Goal: Task Accomplishment & Management: Manage account settings

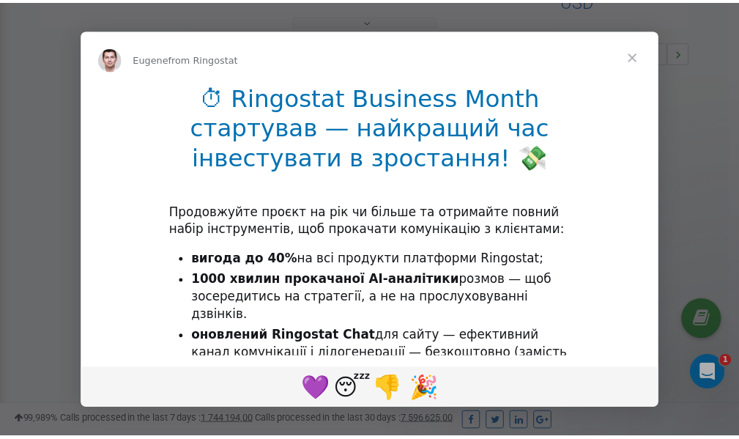
scroll to position [438, 0]
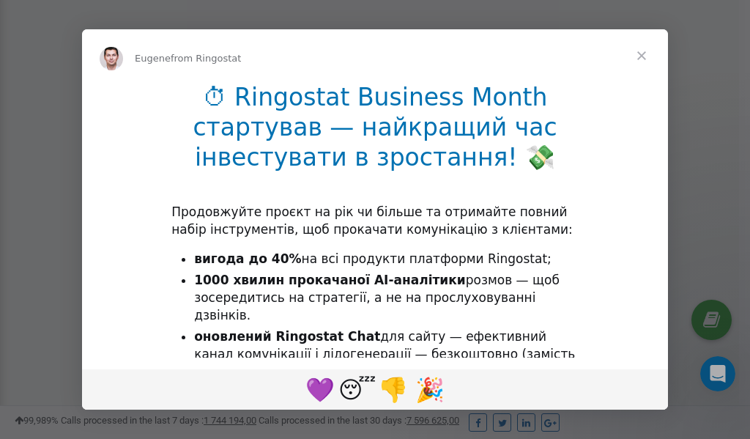
click at [644, 58] on span "Close" at bounding box center [641, 55] width 53 height 53
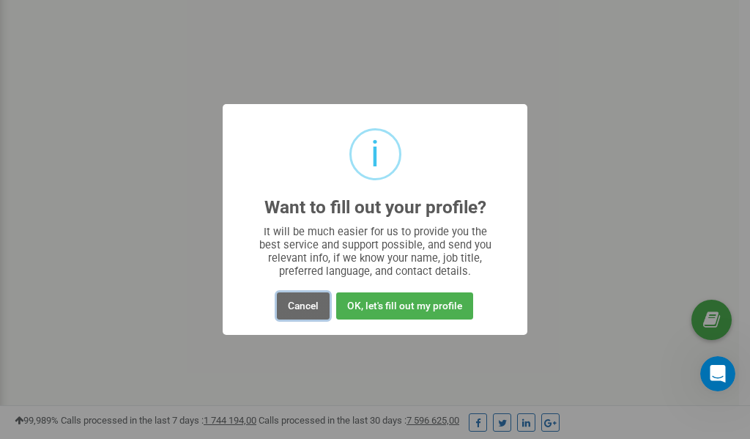
click at [302, 300] on button "Cancel" at bounding box center [303, 305] width 53 height 27
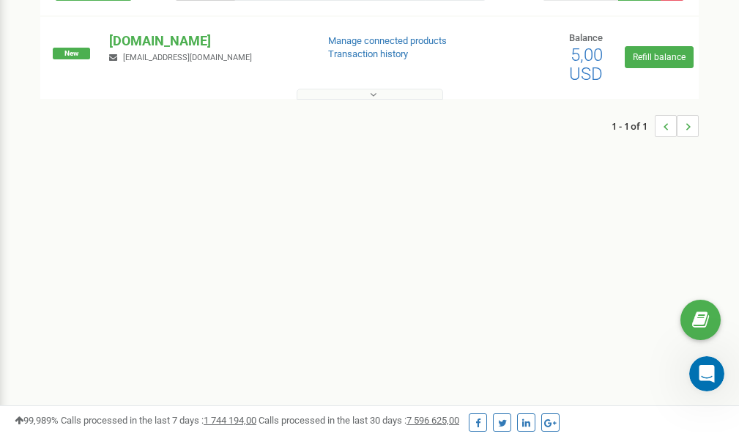
scroll to position [0, 0]
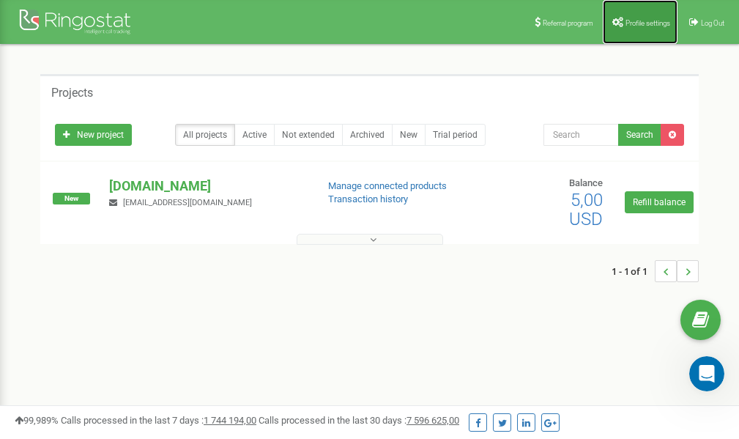
click at [635, 19] on span "Profile settings" at bounding box center [647, 23] width 45 height 8
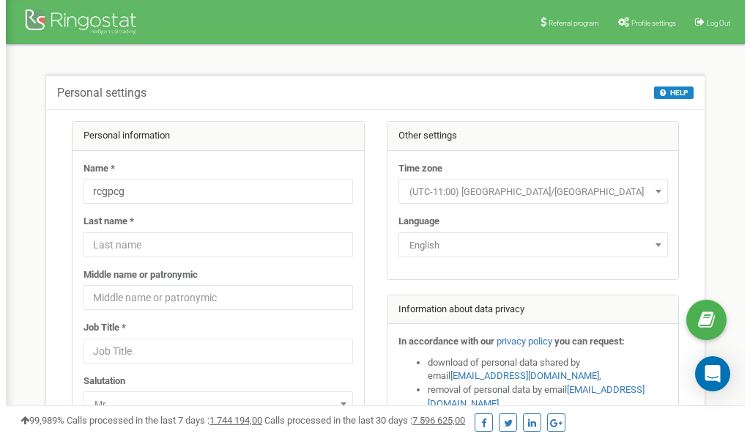
scroll to position [73, 0]
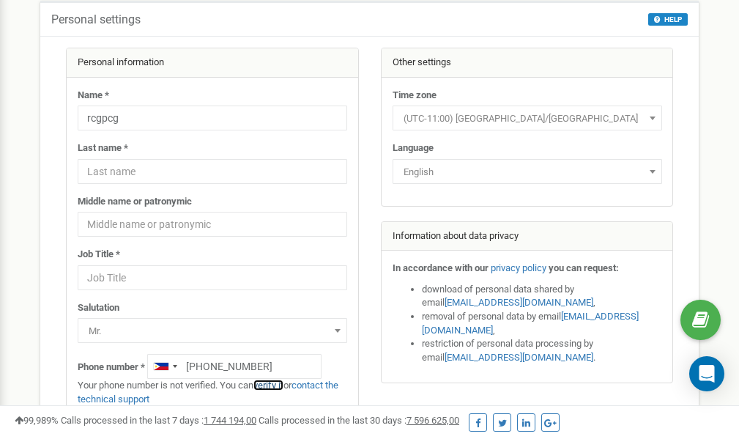
click at [276, 384] on link "verify it" at bounding box center [268, 384] width 30 height 11
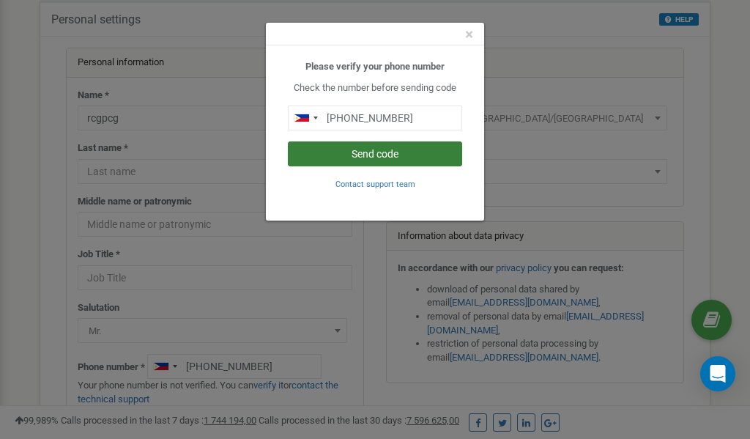
click at [373, 153] on button "Send code" at bounding box center [375, 153] width 174 height 25
